Goal: Task Accomplishment & Management: Manage account settings

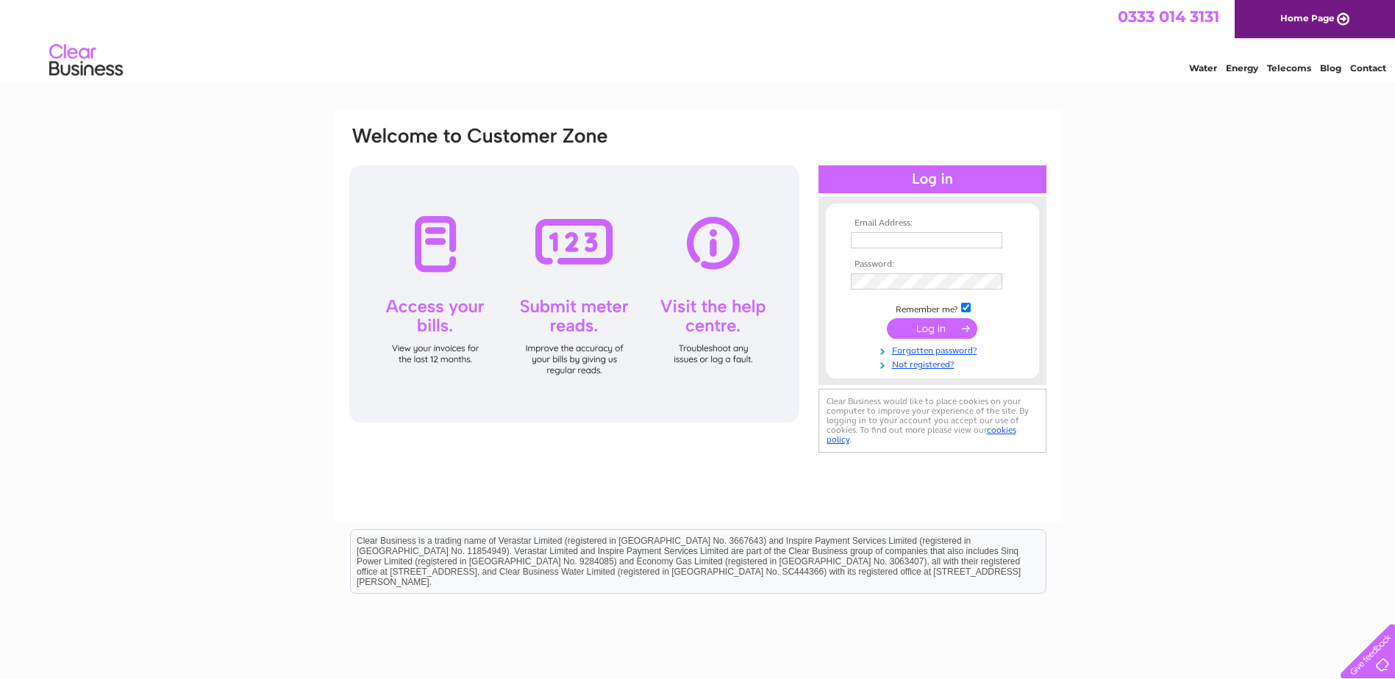
type input "[PERSON_NAME][EMAIL_ADDRESS][PERSON_NAME][DOMAIN_NAME]"
click at [912, 328] on input "submit" at bounding box center [932, 328] width 90 height 21
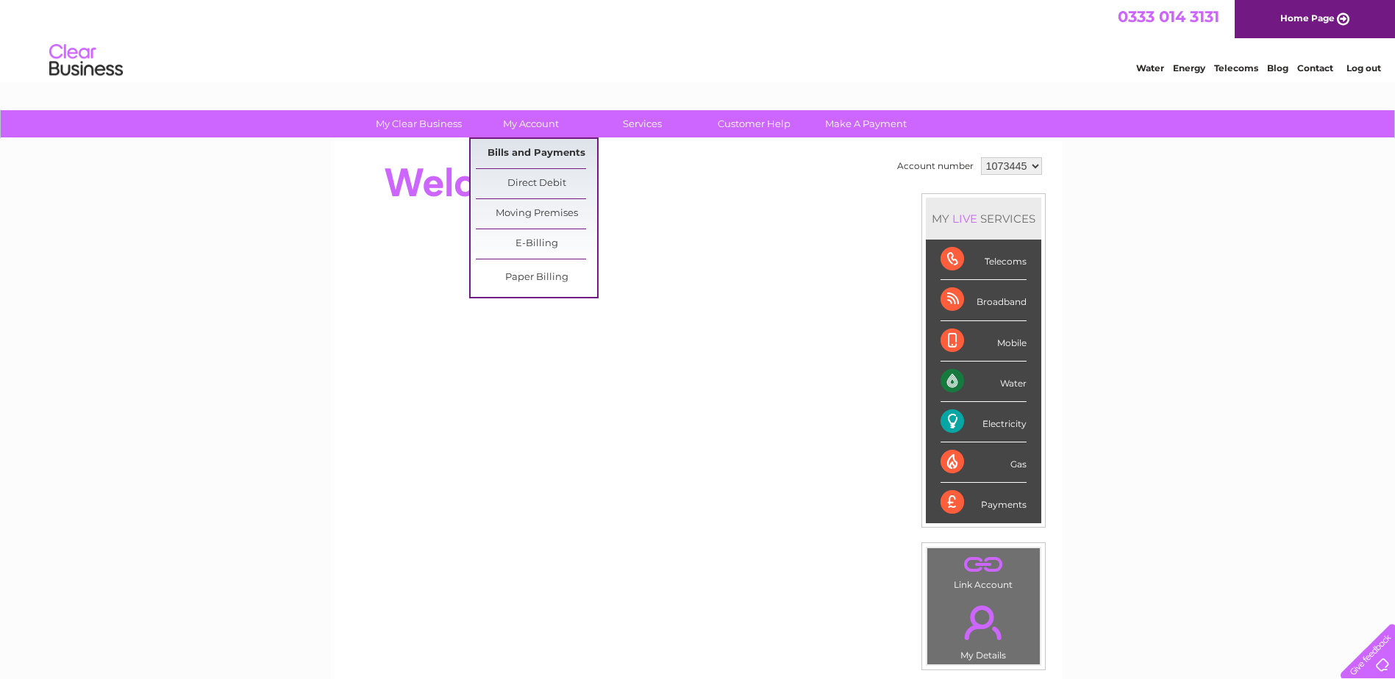
click at [531, 146] on link "Bills and Payments" at bounding box center [536, 153] width 121 height 29
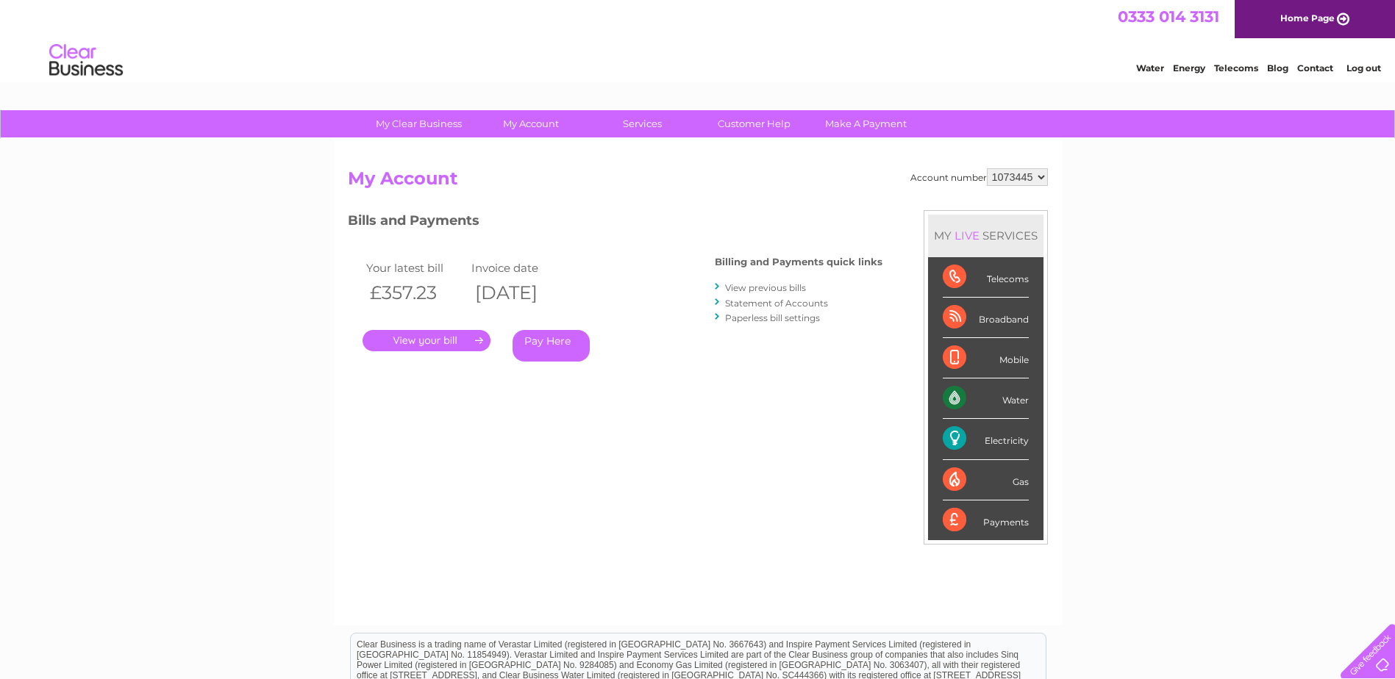
click at [419, 337] on link "." at bounding box center [426, 340] width 128 height 21
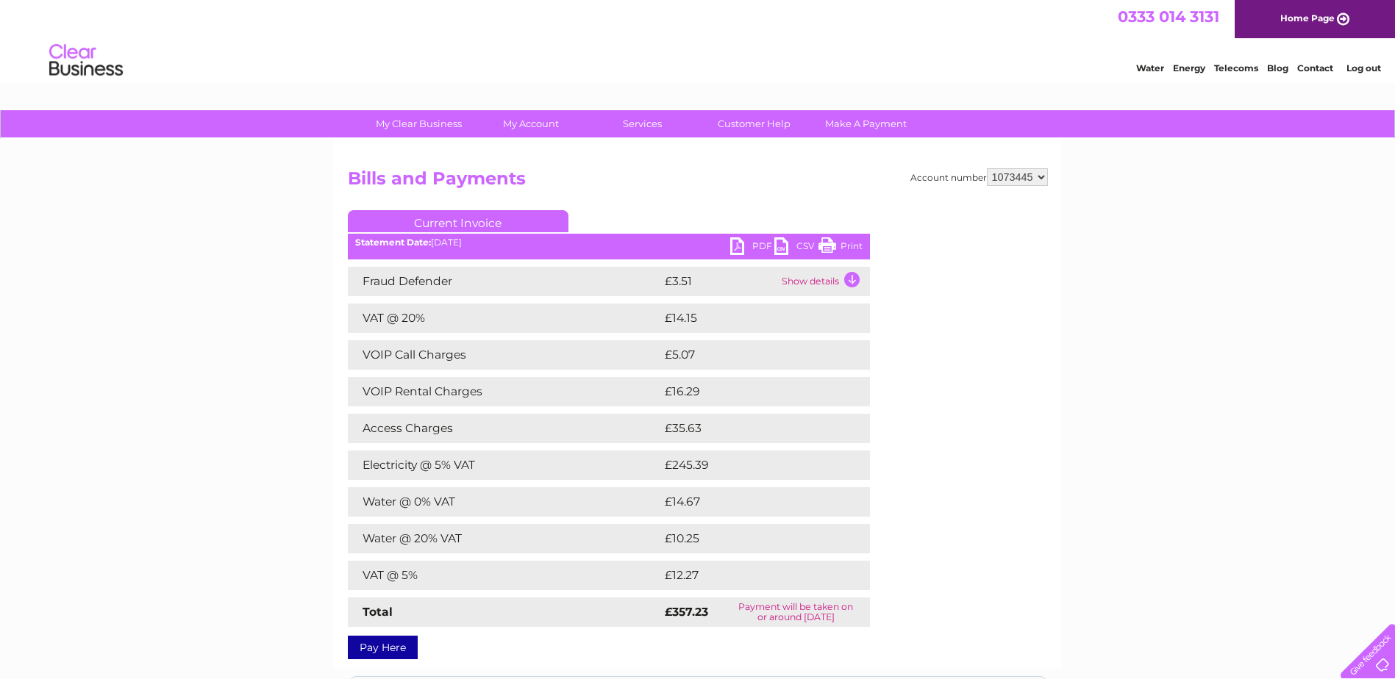
click at [734, 245] on link "PDF" at bounding box center [752, 247] width 44 height 21
